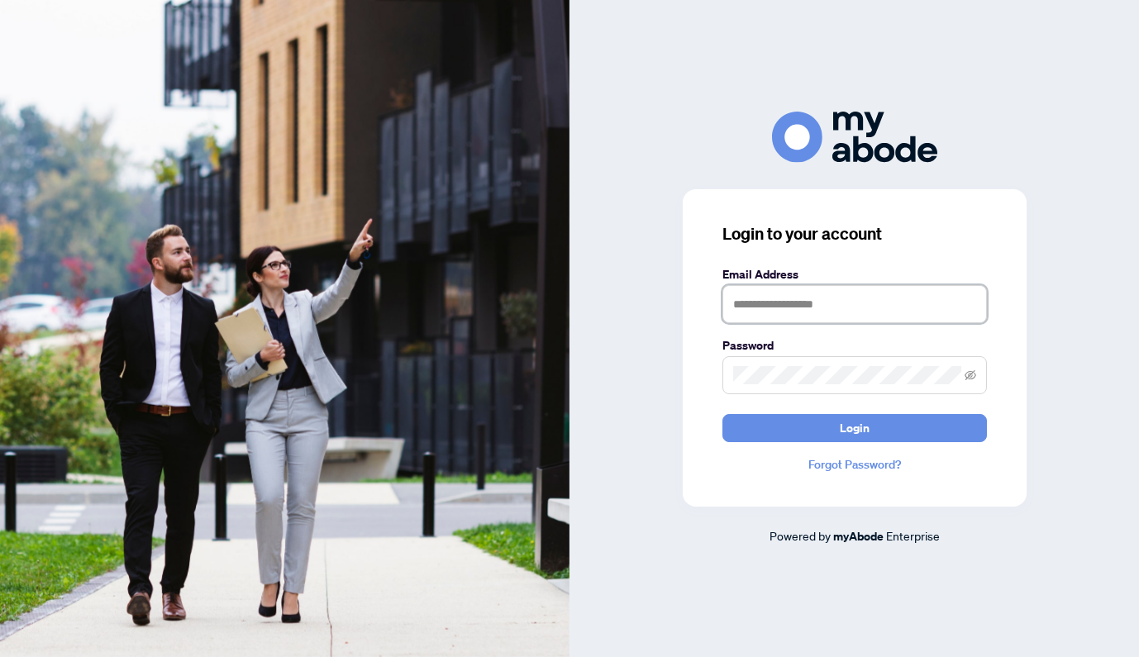
type input "**********"
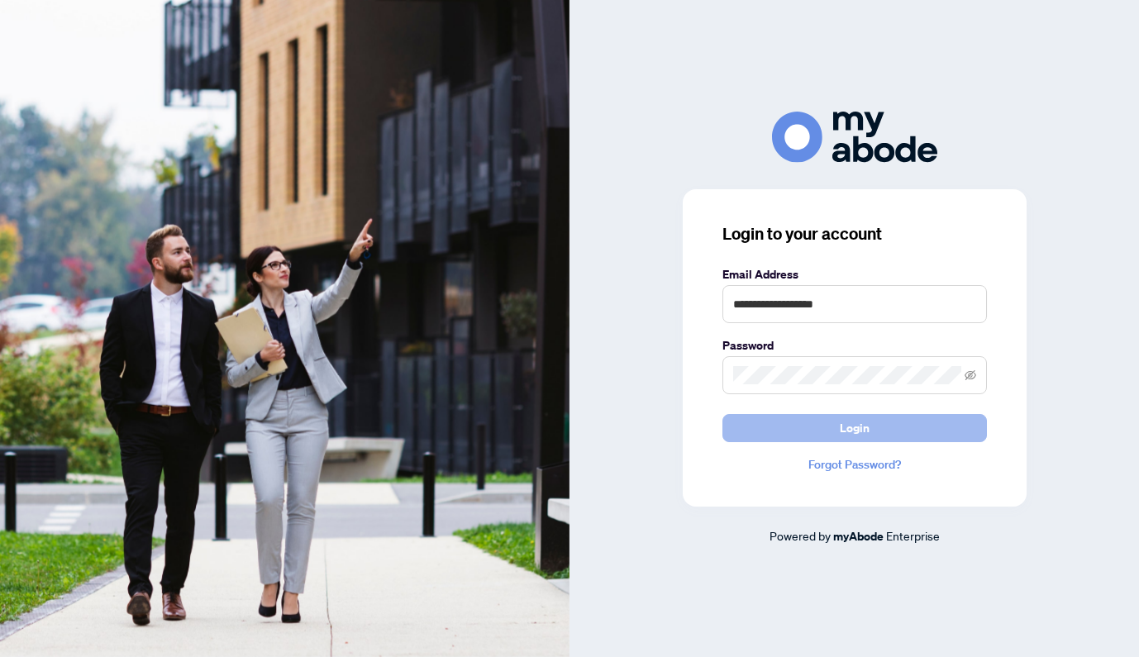
click at [830, 426] on button "Login" at bounding box center [854, 428] width 265 height 28
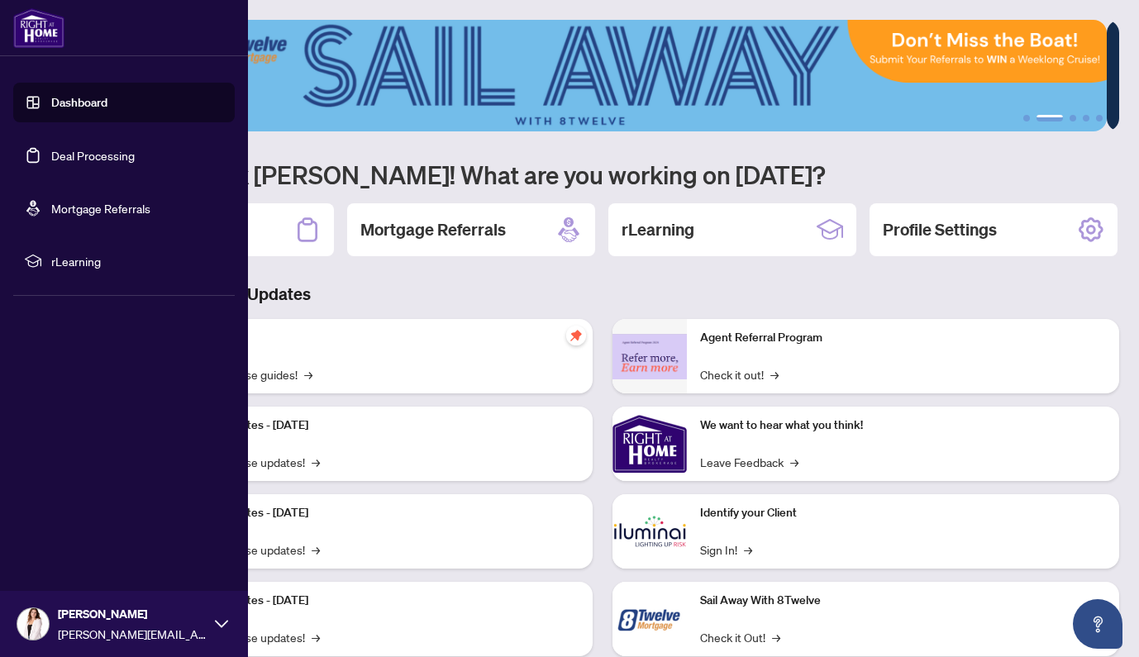
click at [83, 263] on span "rLearning" at bounding box center [137, 261] width 172 height 18
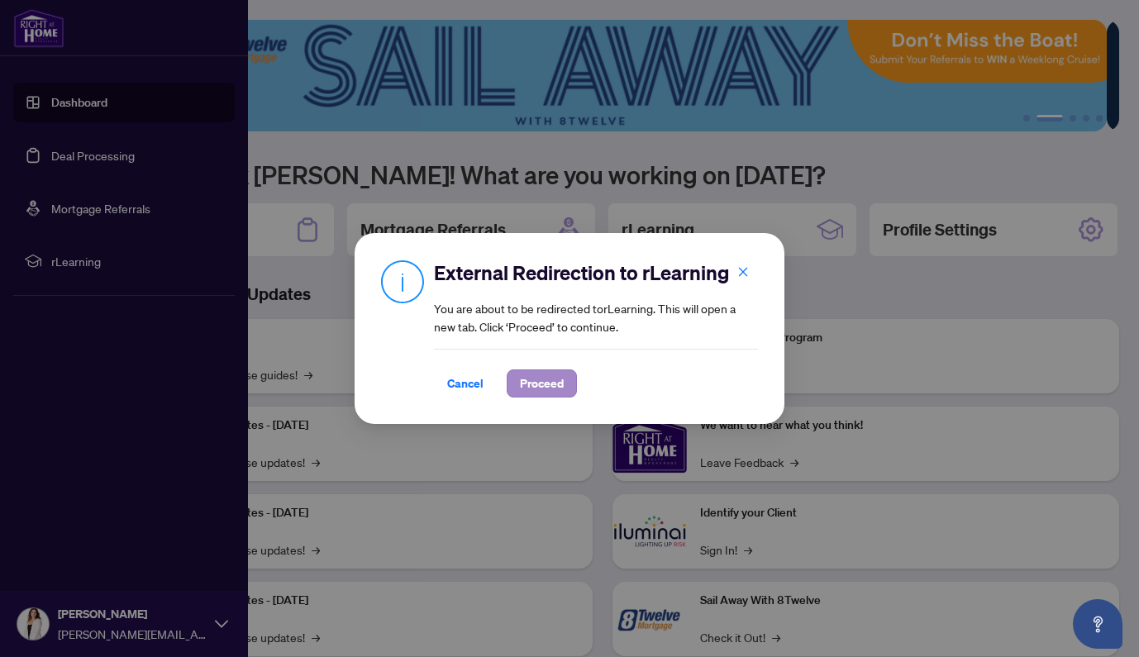
click at [526, 385] on span "Proceed" at bounding box center [542, 383] width 44 height 26
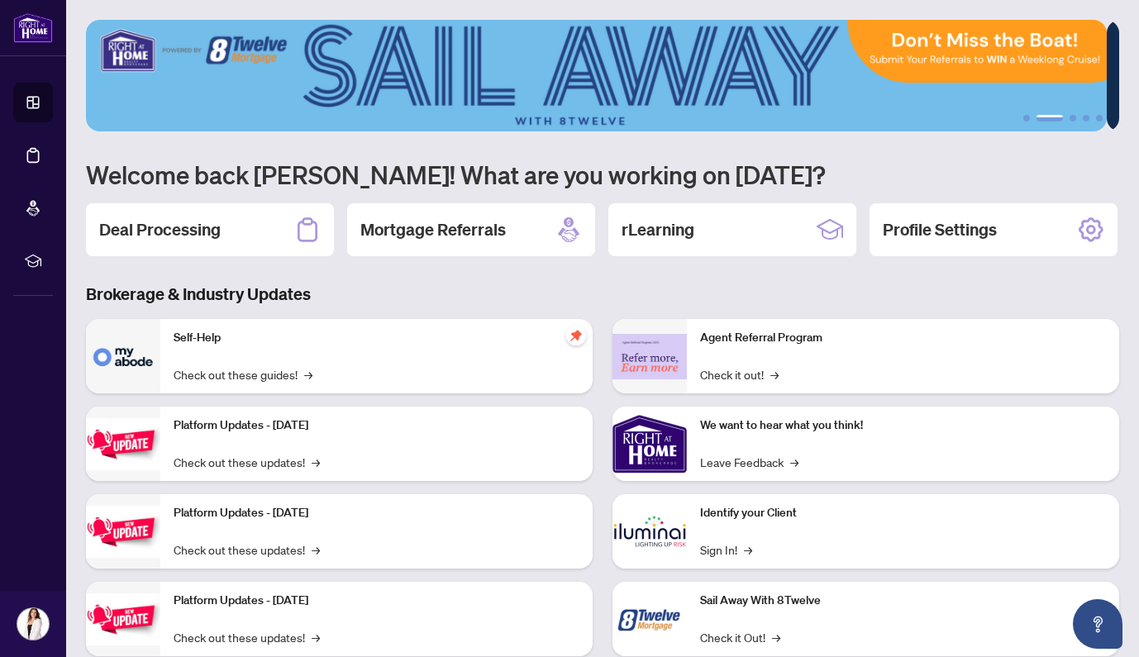
click at [318, 129] on img at bounding box center [596, 76] width 1021 height 112
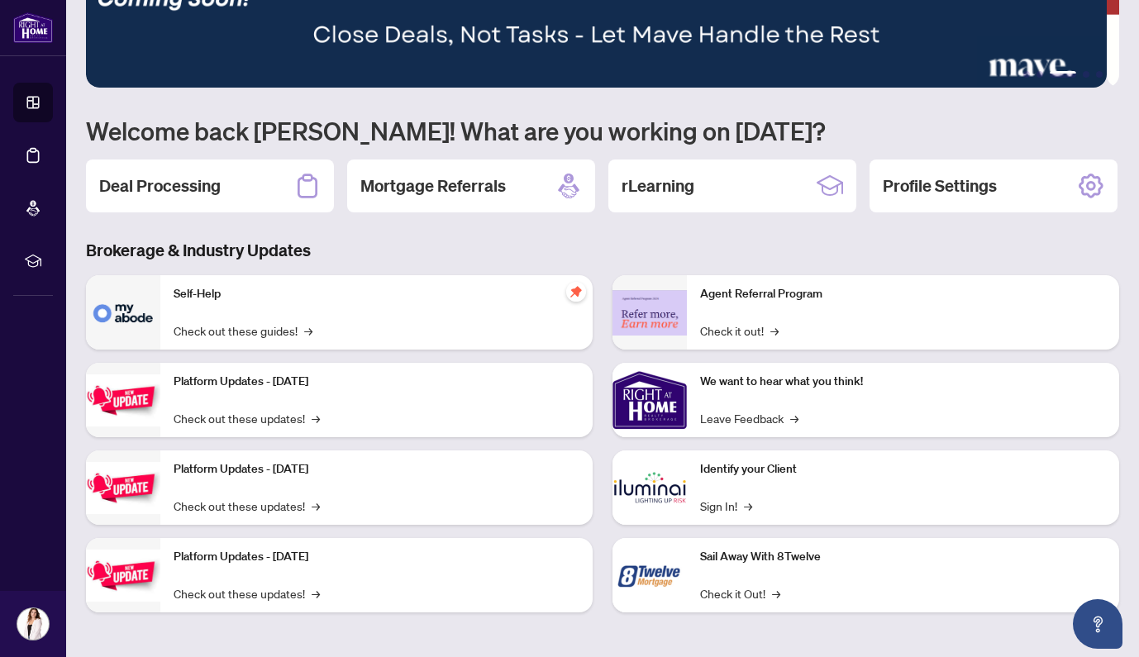
scroll to position [109, 0]
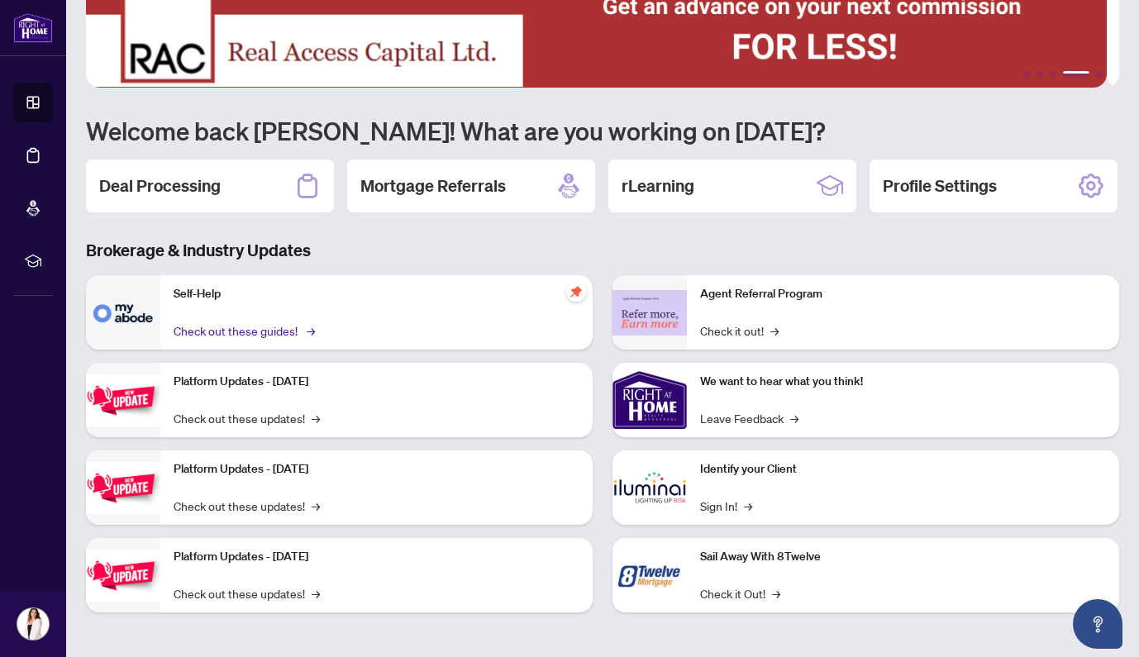
click at [272, 327] on link "Check out these guides! →" at bounding box center [243, 331] width 139 height 18
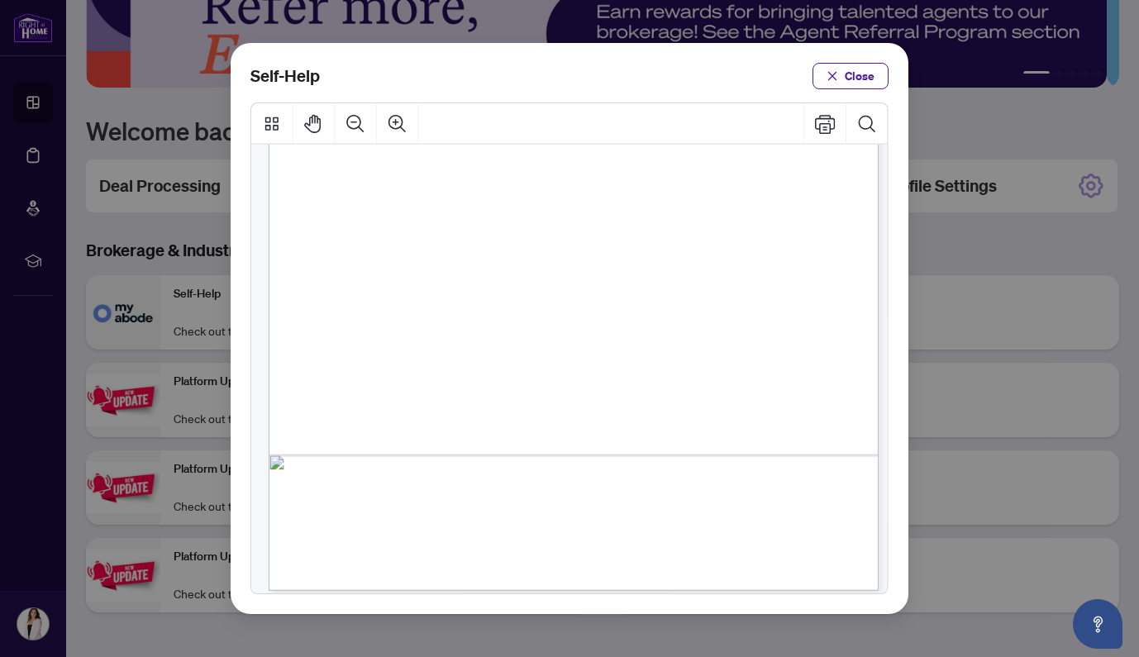
scroll to position [0, 0]
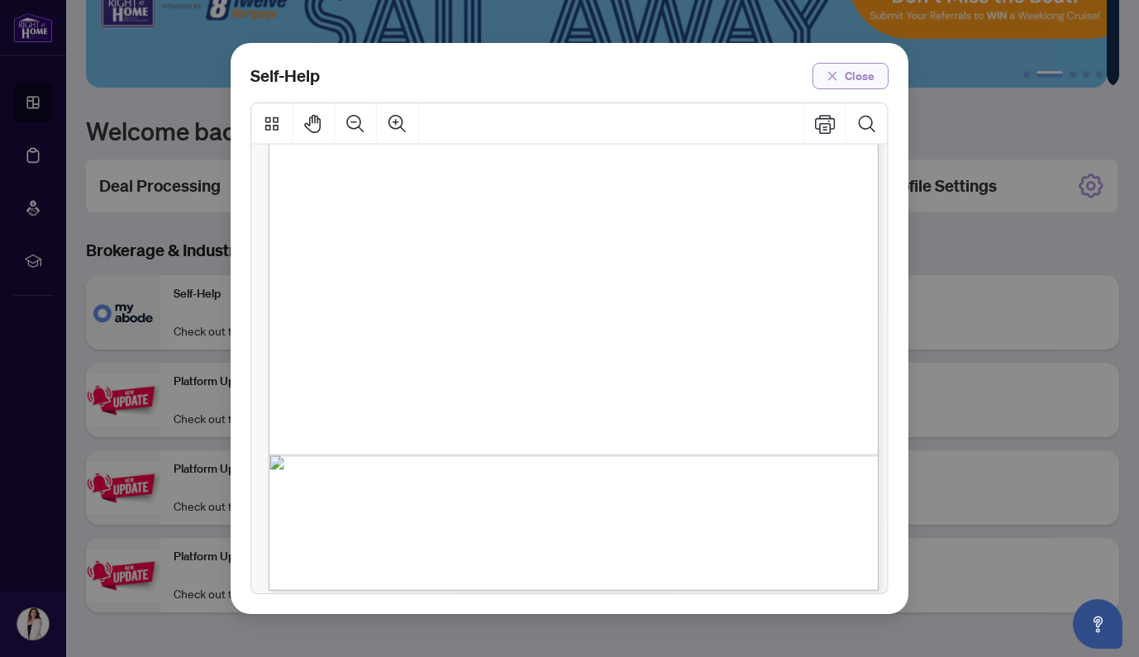
click at [860, 81] on span "Close" at bounding box center [860, 76] width 30 height 26
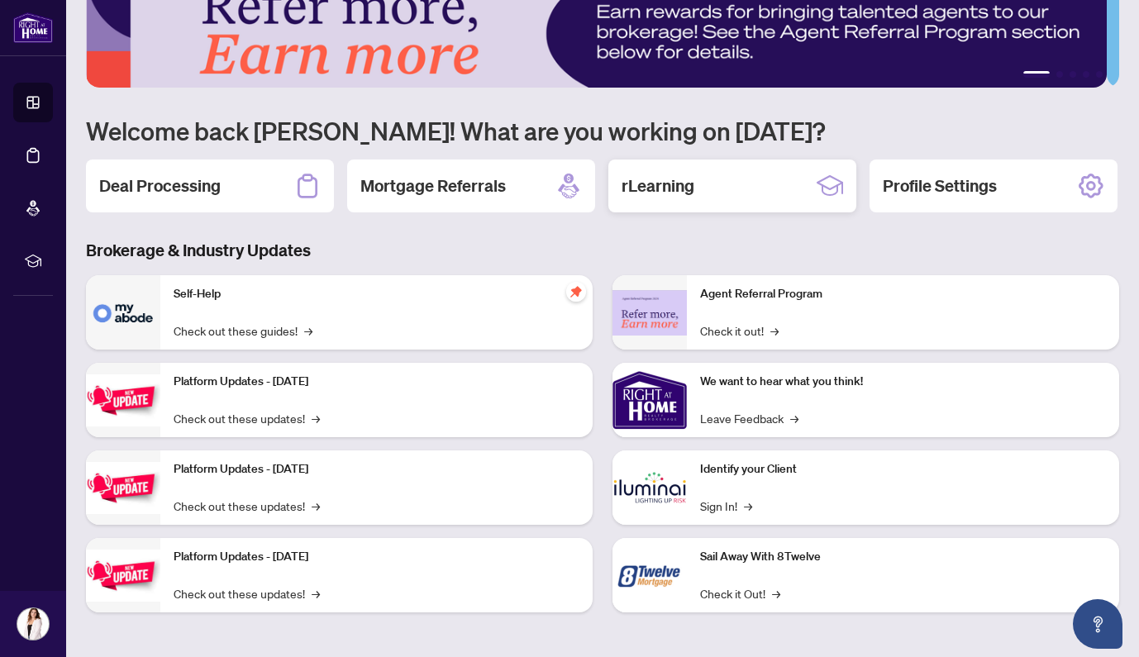
click at [642, 174] on h2 "rLearning" at bounding box center [658, 185] width 73 height 23
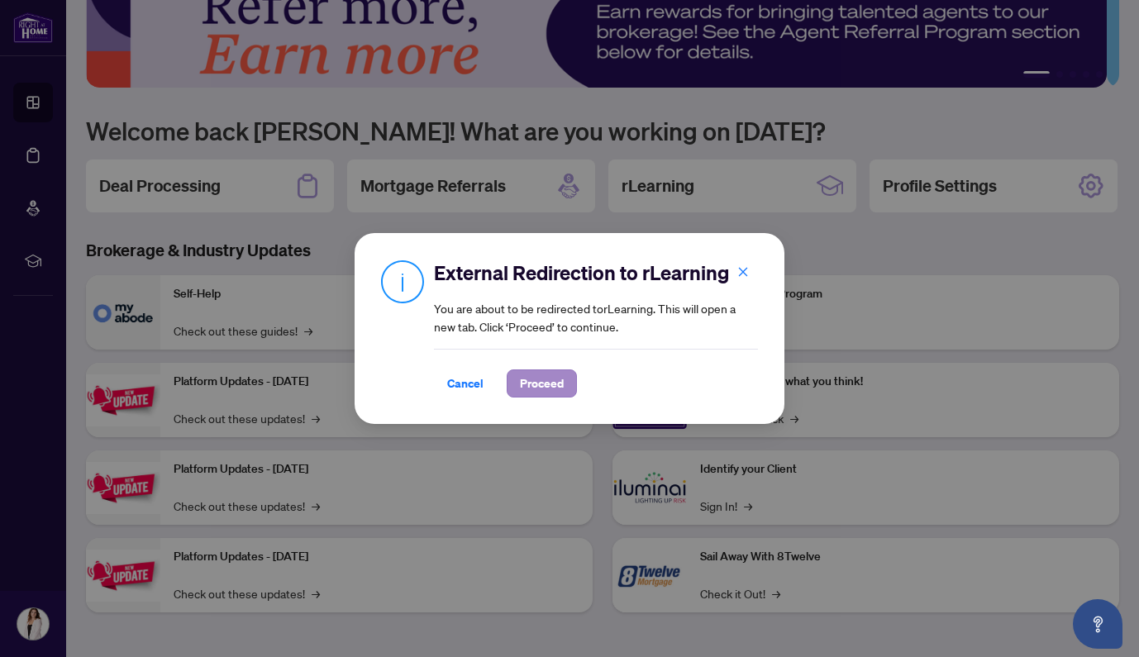
click at [542, 384] on span "Proceed" at bounding box center [542, 383] width 44 height 26
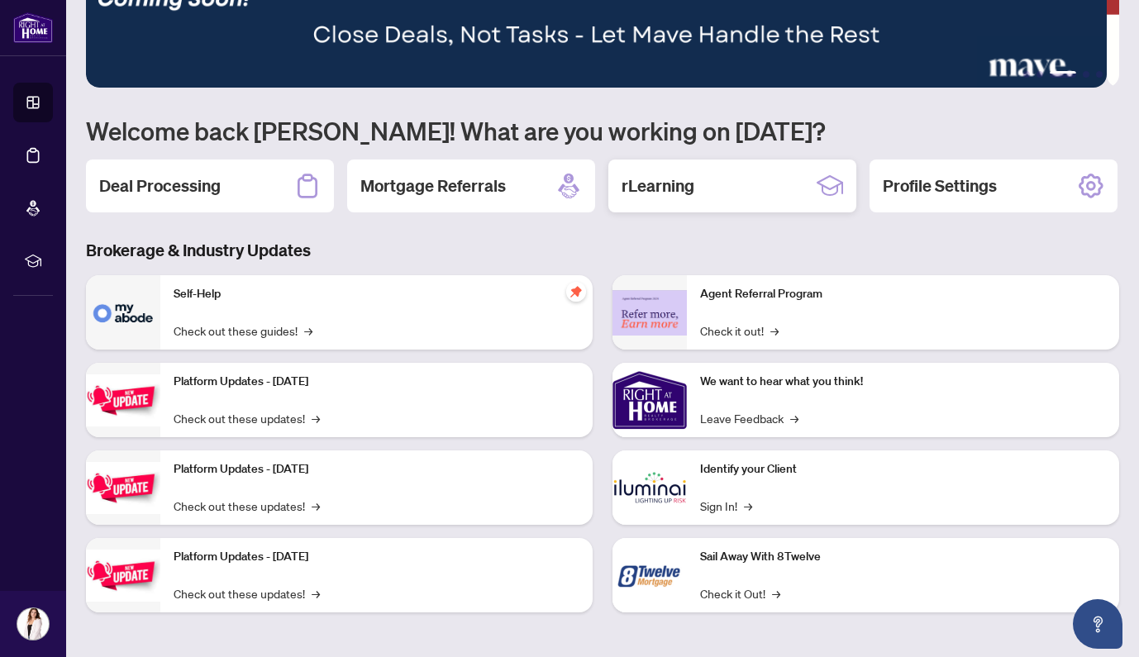
click at [693, 174] on h2 "rLearning" at bounding box center [658, 185] width 73 height 23
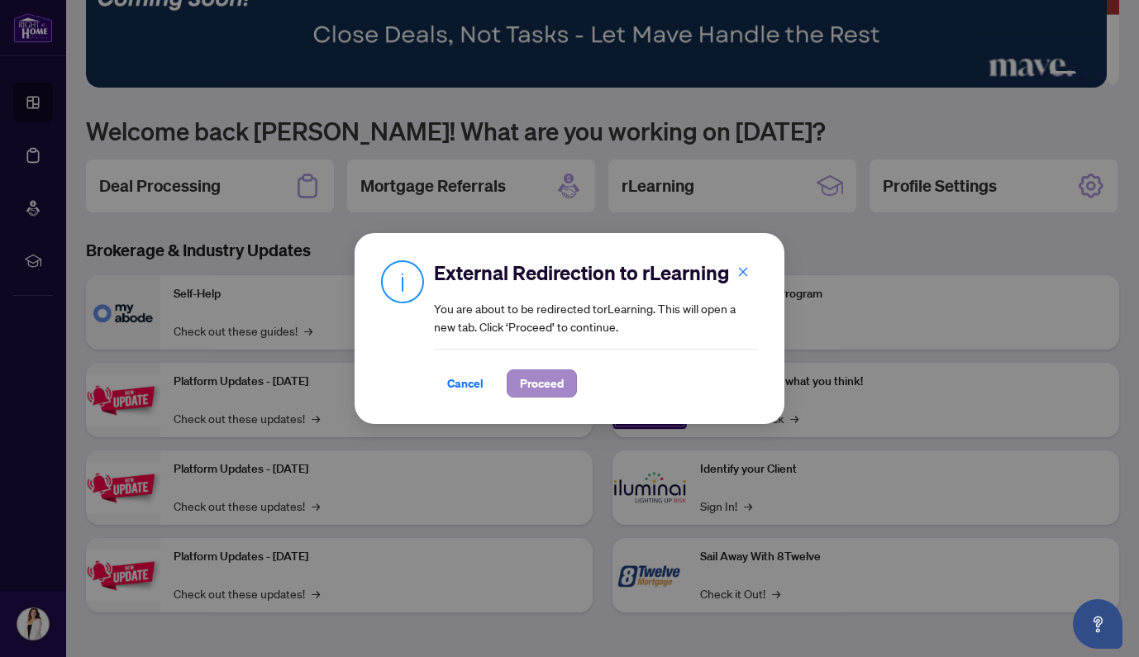
click at [556, 385] on span "Proceed" at bounding box center [542, 383] width 44 height 26
